Goal: Find contact information: Obtain details needed to contact an individual or organization

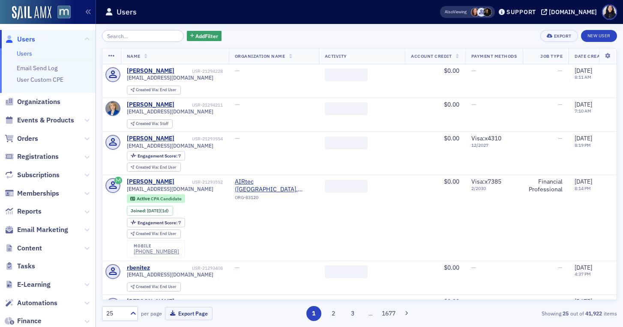
click at [114, 34] on input "search" at bounding box center [143, 36] width 82 height 12
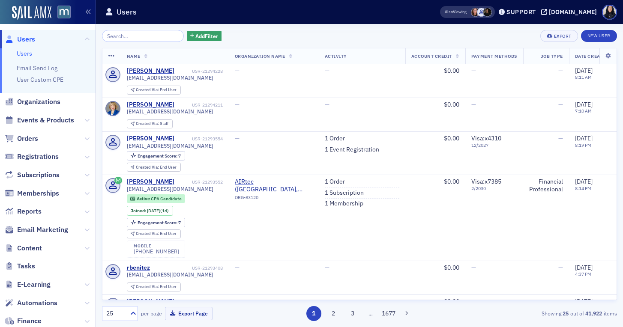
type input "m"
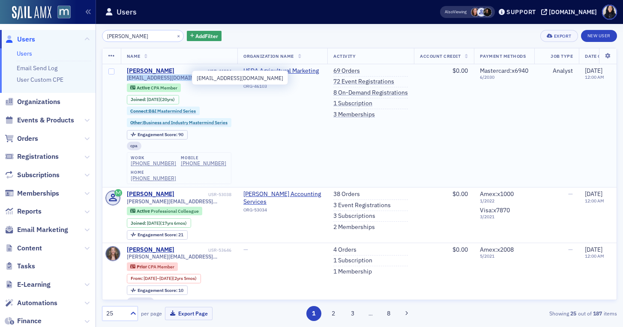
drag, startPoint x: 191, startPoint y: 78, endPoint x: 126, endPoint y: 80, distance: 64.8
click at [127, 80] on span "[EMAIL_ADDRESS][DOMAIN_NAME]" at bounding box center [170, 78] width 87 height 6
copy span "[EMAIL_ADDRESS][DOMAIN_NAME]"
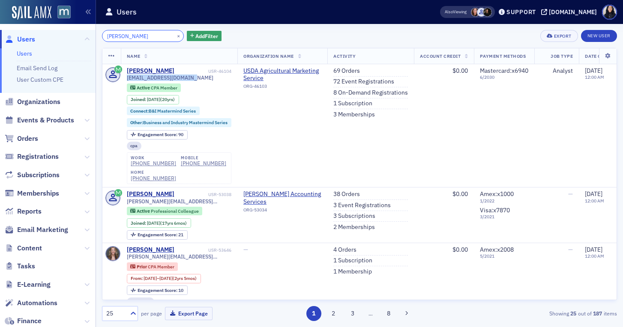
click at [144, 37] on input "[PERSON_NAME]" at bounding box center [143, 36] width 82 height 12
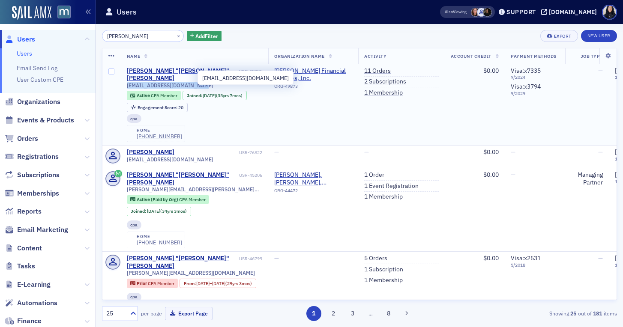
drag, startPoint x: 198, startPoint y: 80, endPoint x: 127, endPoint y: 80, distance: 71.6
click at [127, 82] on div "[EMAIL_ADDRESS][DOMAIN_NAME]" at bounding box center [195, 85] width 136 height 6
copy span "[EMAIL_ADDRESS][DOMAIN_NAME]"
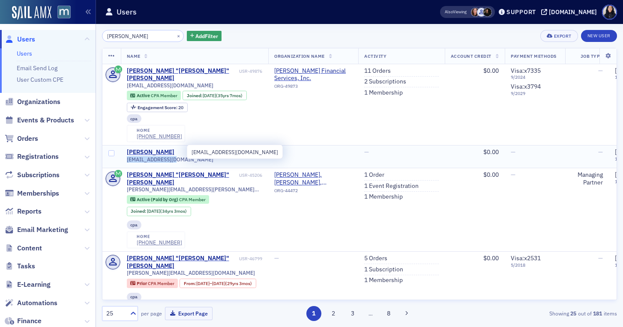
drag, startPoint x: 176, startPoint y: 152, endPoint x: 126, endPoint y: 152, distance: 49.3
click at [127, 156] on span "[EMAIL_ADDRESS][DOMAIN_NAME]" at bounding box center [170, 159] width 87 height 6
copy span "[EMAIL_ADDRESS][DOMAIN_NAME]"
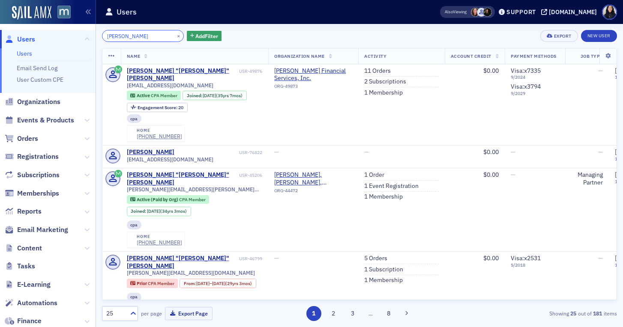
click at [136, 37] on input "[PERSON_NAME]" at bounding box center [143, 36] width 82 height 12
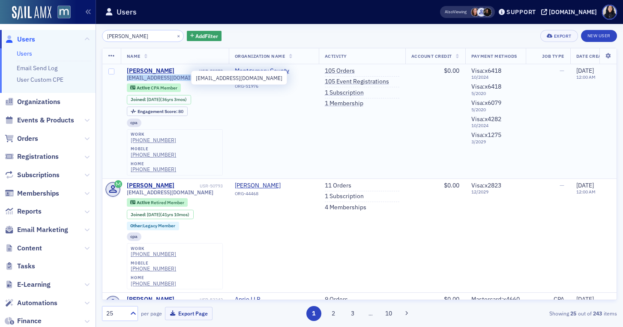
drag, startPoint x: 190, startPoint y: 81, endPoint x: 126, endPoint y: 79, distance: 63.4
click at [127, 79] on span "[EMAIL_ADDRESS][DOMAIN_NAME]" at bounding box center [170, 78] width 87 height 6
copy span "[EMAIL_ADDRESS][DOMAIN_NAME]"
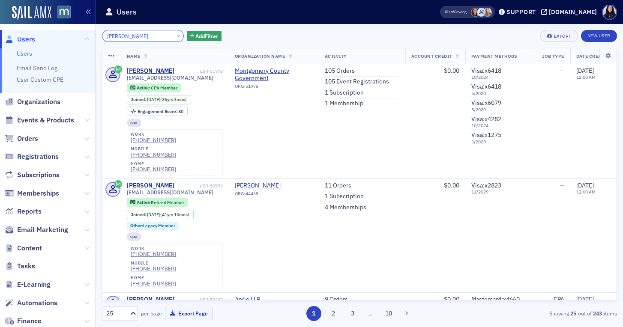
click at [144, 36] on input "[PERSON_NAME]" at bounding box center [143, 36] width 82 height 12
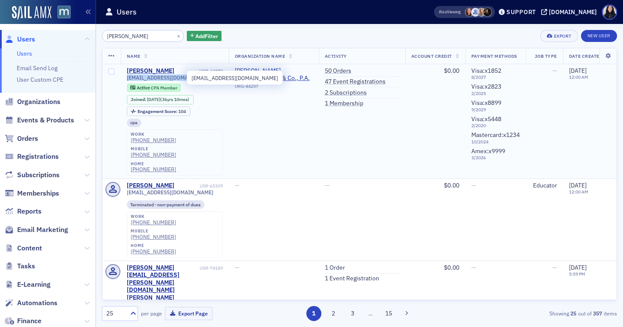
drag, startPoint x: 183, startPoint y: 79, endPoint x: 126, endPoint y: 76, distance: 57.1
click at [127, 76] on span "[EMAIL_ADDRESS][DOMAIN_NAME]" at bounding box center [170, 78] width 87 height 6
copy span "[EMAIL_ADDRESS][DOMAIN_NAME]"
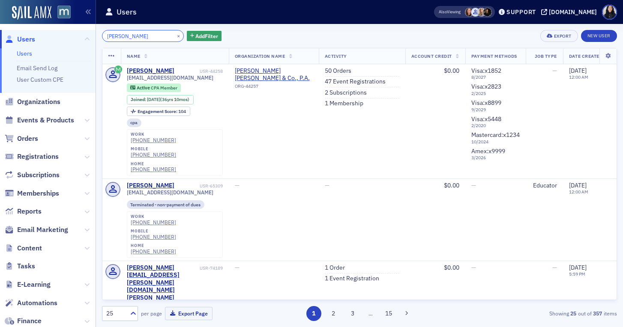
click at [134, 36] on input "[PERSON_NAME]" at bounding box center [143, 36] width 82 height 12
type input "t"
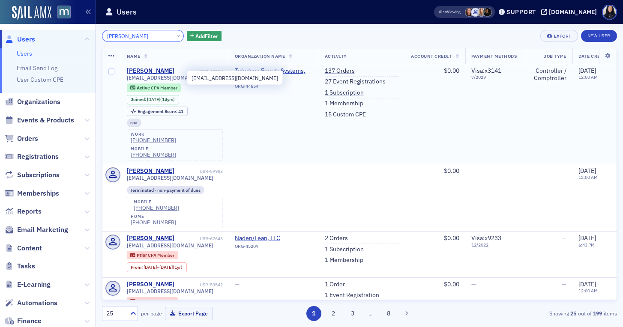
type input "[PERSON_NAME]"
drag, startPoint x: 180, startPoint y: 78, endPoint x: 126, endPoint y: 78, distance: 54.4
click at [126, 78] on td "[PERSON_NAME] USR-44657 [EMAIL_ADDRESS][DOMAIN_NAME] Active CPA Member Joined :…" at bounding box center [175, 114] width 108 height 100
copy span "[EMAIL_ADDRESS][DOMAIN_NAME]"
